Goal: Task Accomplishment & Management: Manage account settings

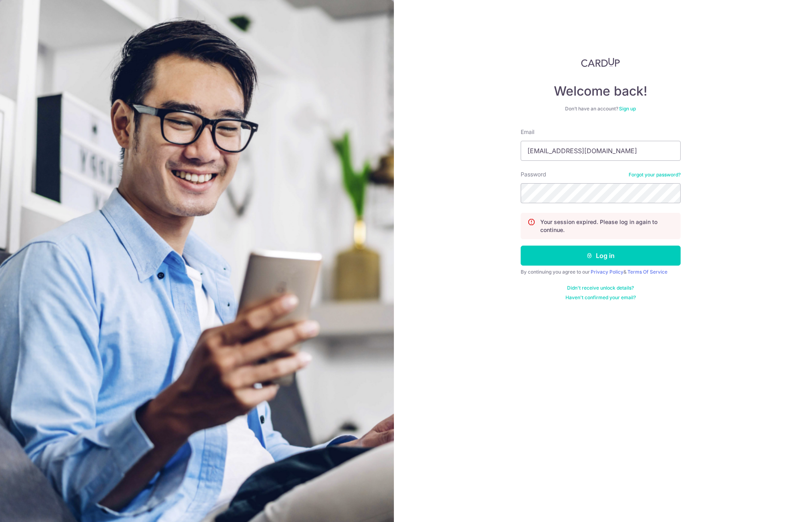
click at [521, 246] on button "Log in" at bounding box center [601, 256] width 160 height 20
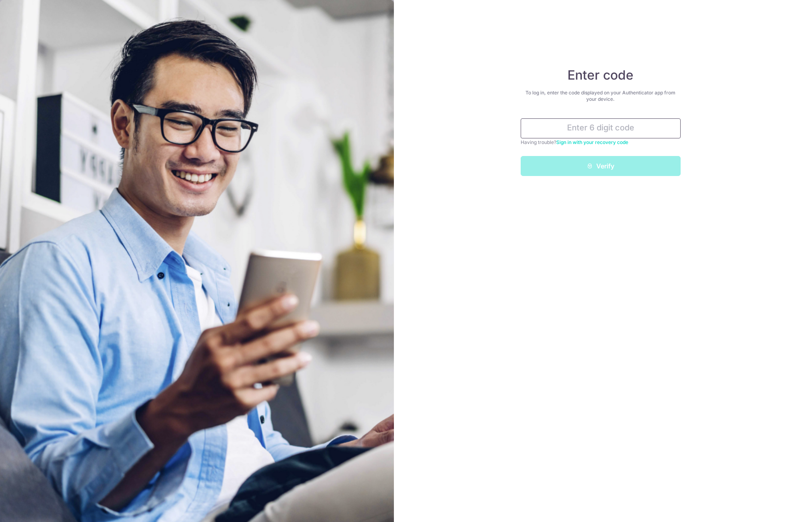
click at [619, 126] on input "text" at bounding box center [601, 128] width 160 height 20
click at [594, 127] on input "62419" at bounding box center [601, 128] width 160 height 20
type input "632419"
click at [613, 167] on button "Verify" at bounding box center [601, 166] width 160 height 20
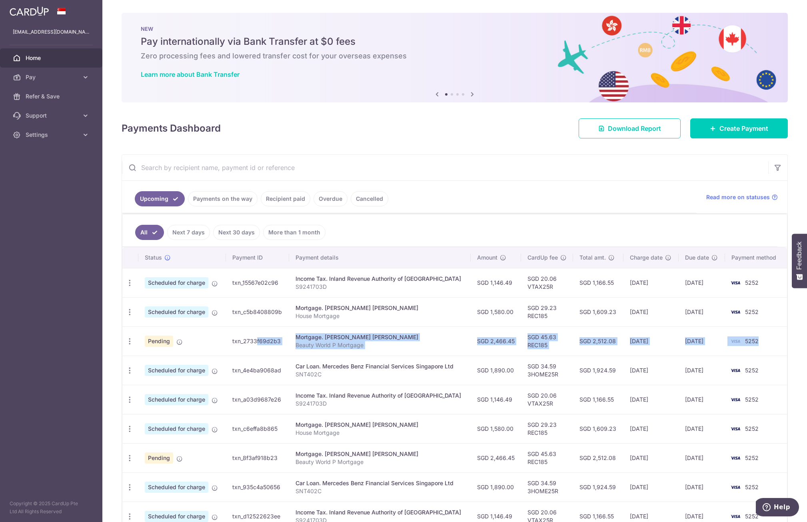
drag, startPoint x: 235, startPoint y: 340, endPoint x: 766, endPoint y: 350, distance: 530.7
click at [766, 350] on tr "Update payment Cancel payment Upload doc Pending txn_2733f69d2b3 Mortgage. [PER…" at bounding box center [454, 340] width 665 height 29
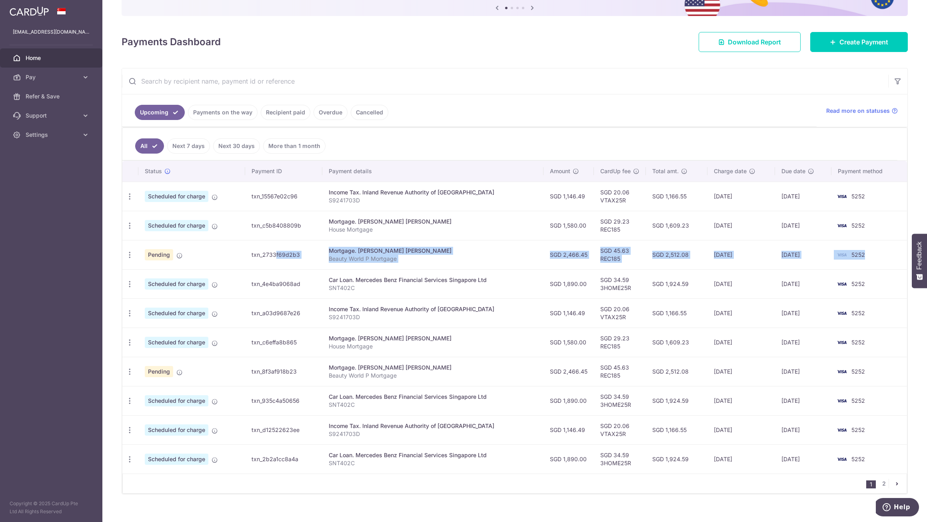
scroll to position [96, 0]
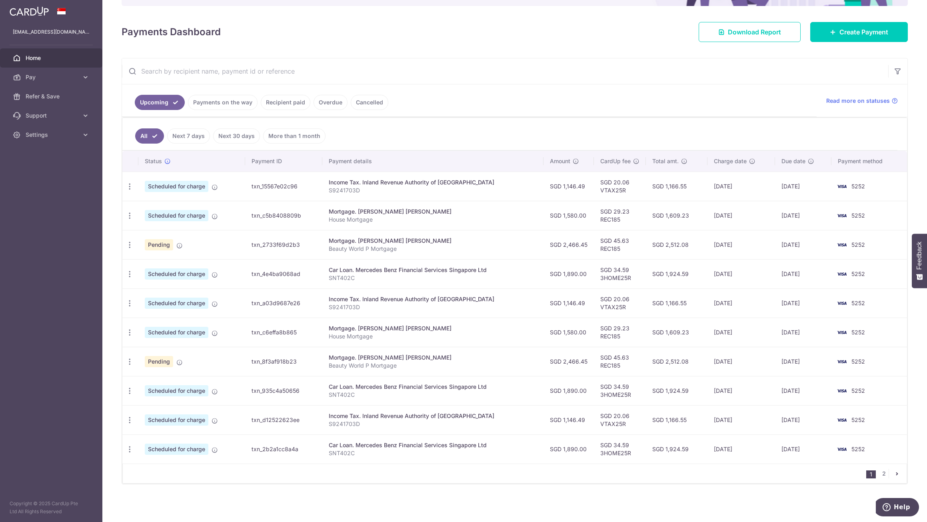
click at [690, 362] on td "SGD 2,512.08" at bounding box center [677, 361] width 62 height 29
click at [288, 108] on link "Recipient paid" at bounding box center [286, 102] width 50 height 15
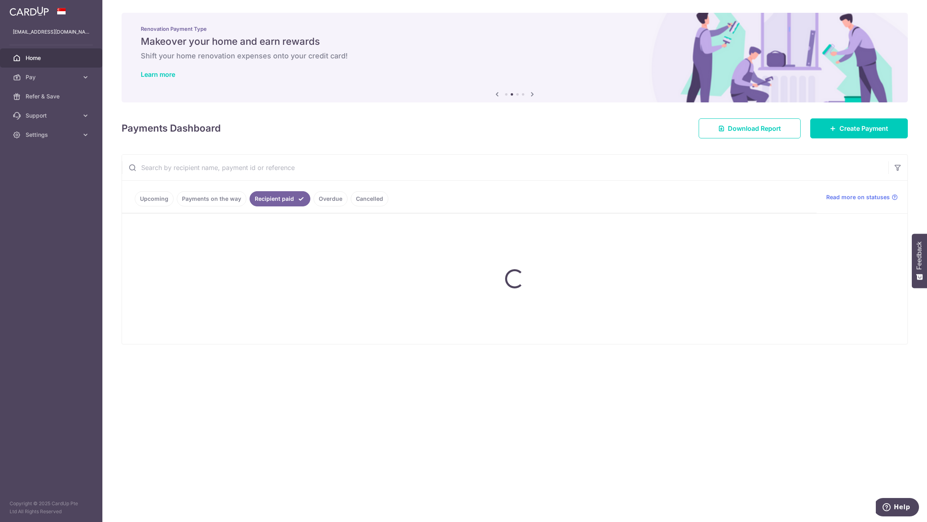
scroll to position [0, 0]
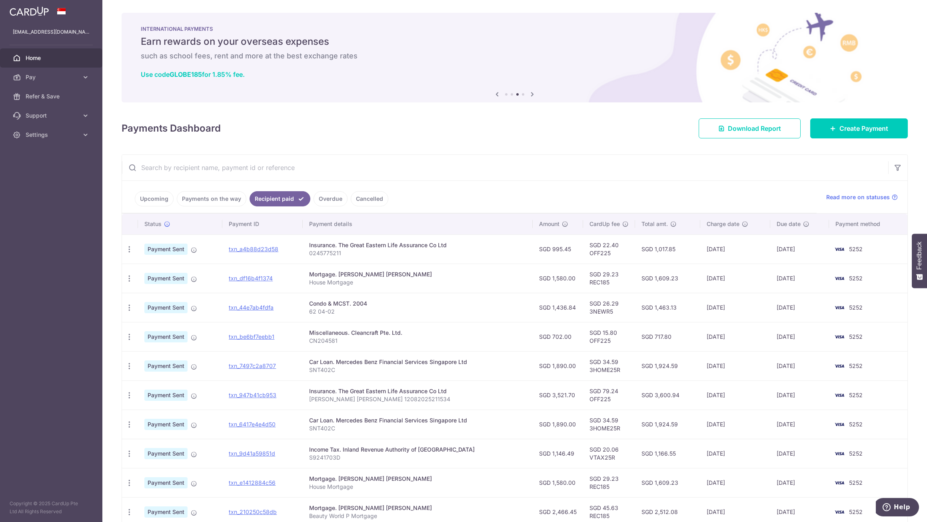
click at [331, 198] on link "Overdue" at bounding box center [331, 198] width 34 height 15
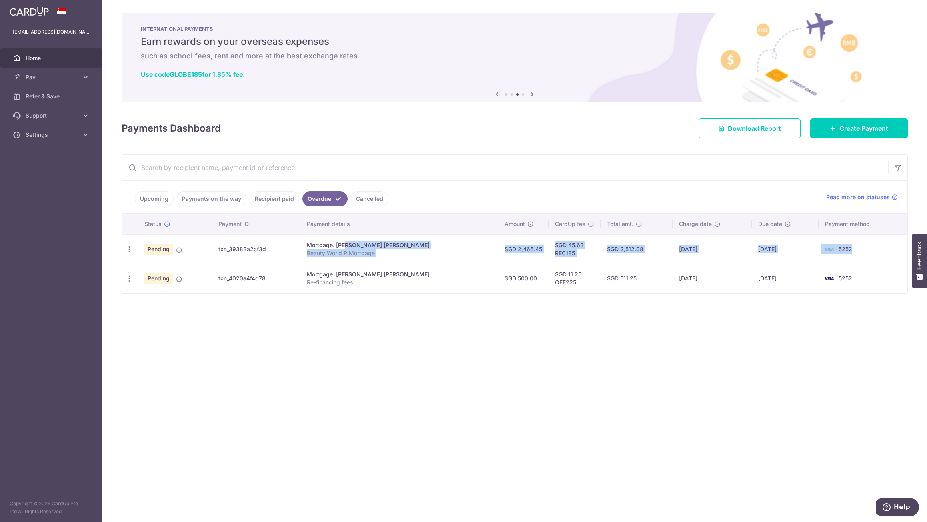
drag, startPoint x: 342, startPoint y: 245, endPoint x: 879, endPoint y: 255, distance: 537.9
click at [807, 255] on tr "Update payment Cancel payment Upload doc Pending txn_39383a2cf3d Mortgage. [PER…" at bounding box center [515, 248] width 786 height 29
click at [590, 314] on div "× Pause Schedule Pause all future payments in this series Pause just this one p…" at bounding box center [514, 261] width 825 height 522
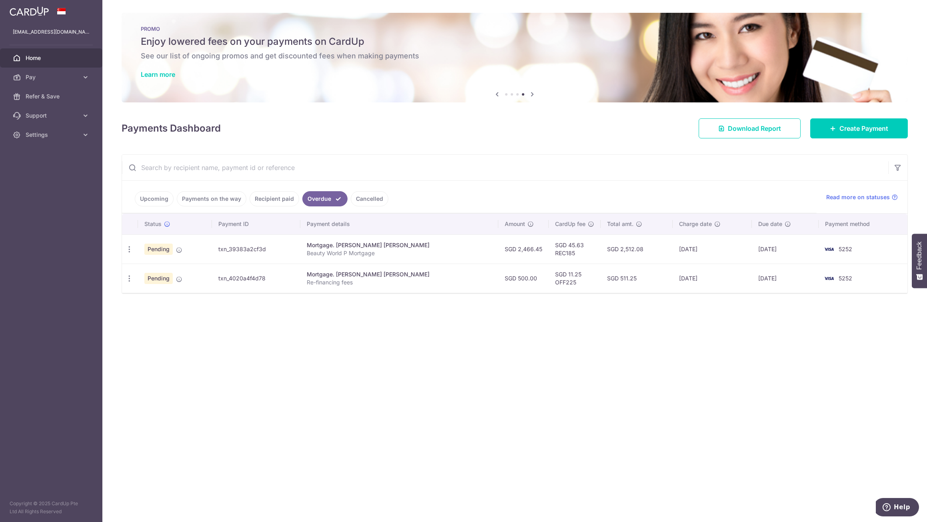
drag, startPoint x: 292, startPoint y: 246, endPoint x: 857, endPoint y: 254, distance: 565.0
click at [807, 254] on tr "Update payment Cancel payment Upload doc Pending txn_39383a2cf3d Mortgage. [PER…" at bounding box center [515, 248] width 786 height 29
click at [807, 254] on td "5252" at bounding box center [863, 248] width 89 height 29
drag, startPoint x: 383, startPoint y: 247, endPoint x: 857, endPoint y: 258, distance: 475.1
click at [807, 258] on tr "Update payment Cancel payment Upload doc Pending txn_39383a2cf3d Mortgage. [PER…" at bounding box center [515, 248] width 786 height 29
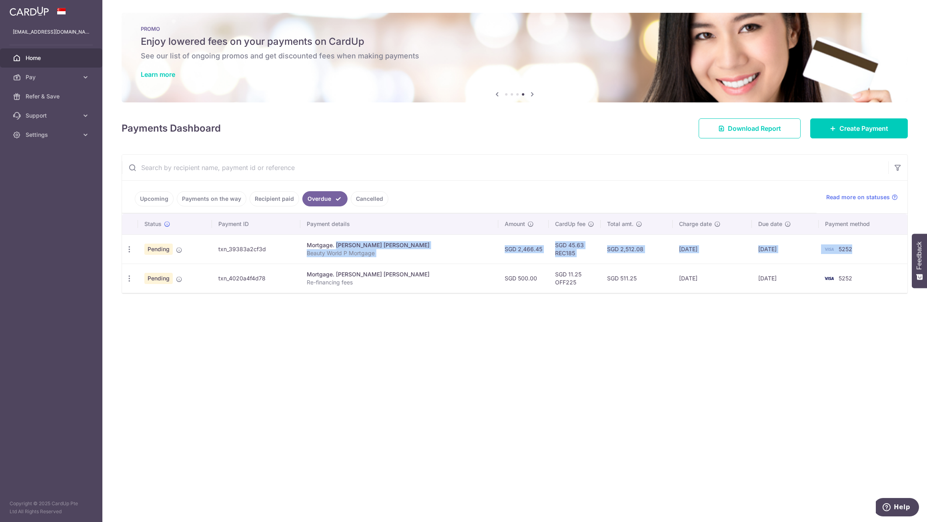
click at [549, 260] on td "SGD 45.63 REC185" at bounding box center [575, 248] width 52 height 29
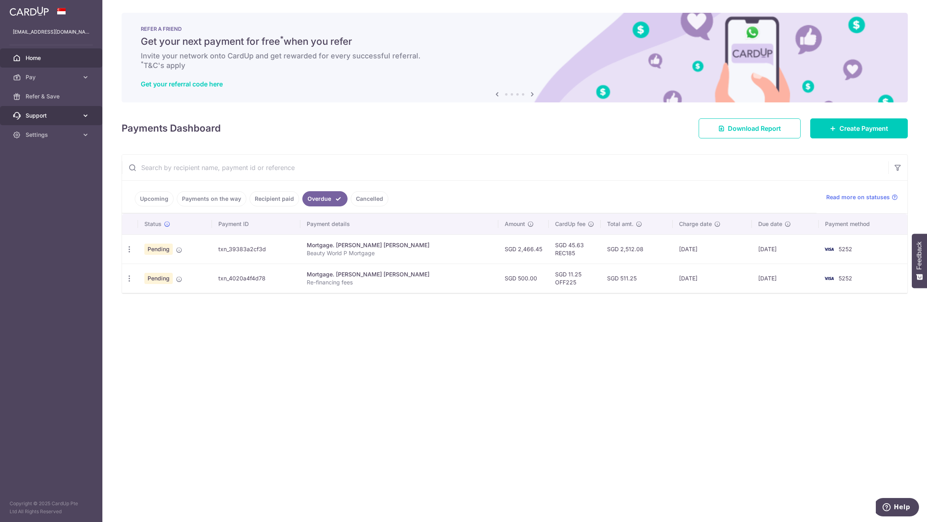
click at [82, 120] on link "Support" at bounding box center [51, 115] width 102 height 19
click at [48, 160] on link "Contact Us" at bounding box center [51, 153] width 102 height 19
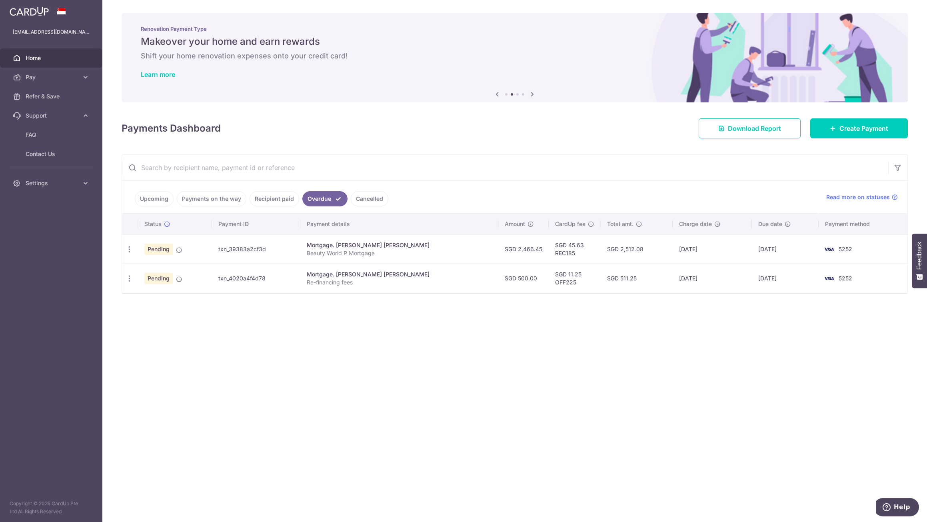
click at [160, 251] on span "Pending" at bounding box center [158, 249] width 28 height 11
click at [631, 347] on div "× Pause Schedule Pause all future payments in this series Pause just this one p…" at bounding box center [514, 261] width 825 height 522
